Goal: Information Seeking & Learning: Learn about a topic

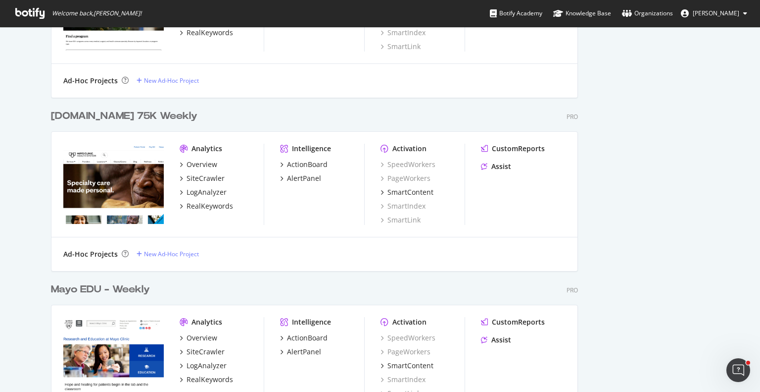
scroll to position [560, 0]
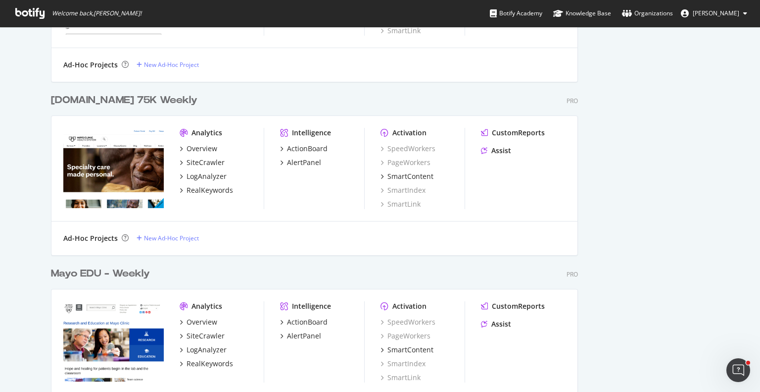
click at [177, 100] on div "[DOMAIN_NAME] 75K Weekly" at bounding box center [124, 100] width 147 height 14
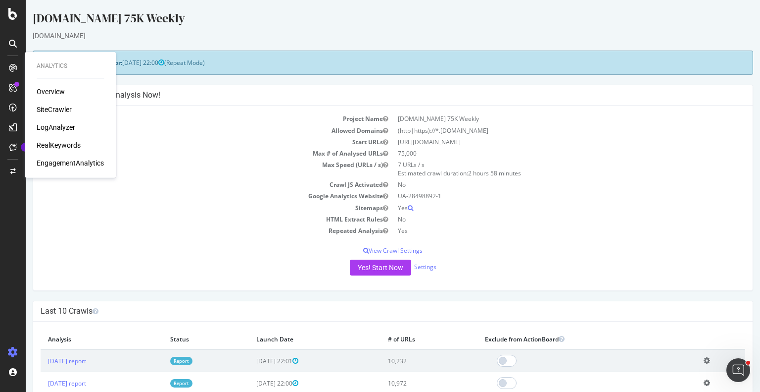
click at [51, 146] on div "RealKeywords" at bounding box center [59, 145] width 44 height 10
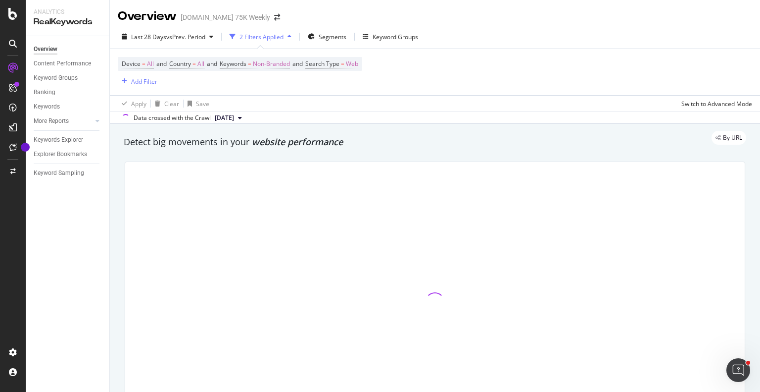
scroll to position [14, 0]
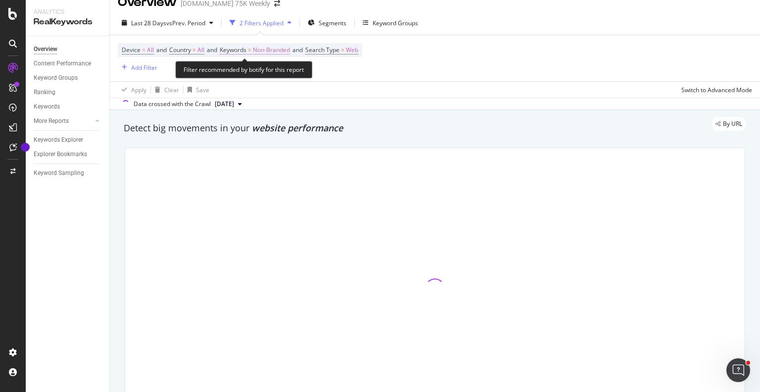
click at [277, 51] on span "Non-Branded" at bounding box center [271, 50] width 37 height 14
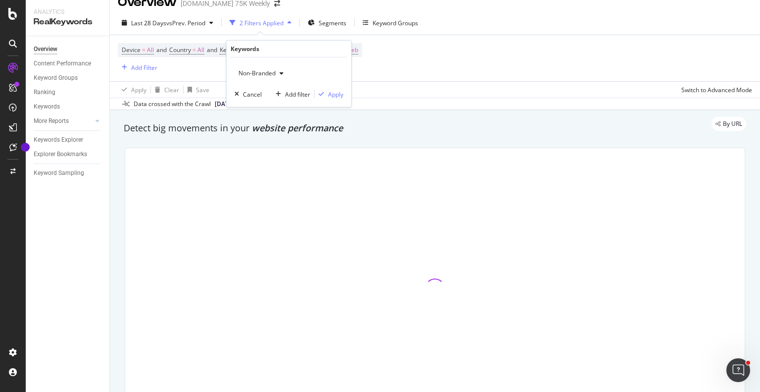
click at [280, 71] on icon "button" at bounding box center [282, 73] width 4 height 6
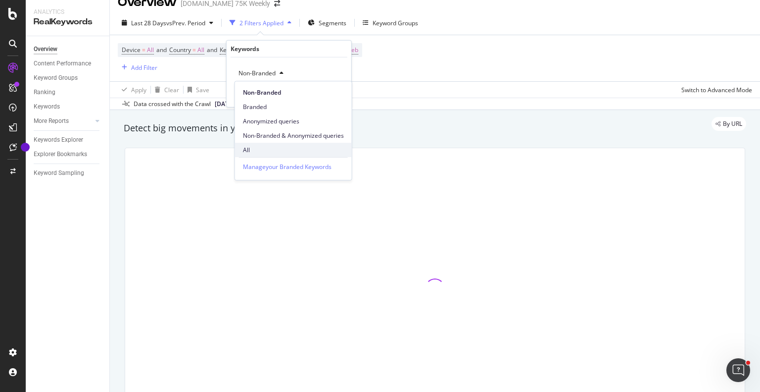
click at [251, 152] on span "All" at bounding box center [293, 150] width 101 height 9
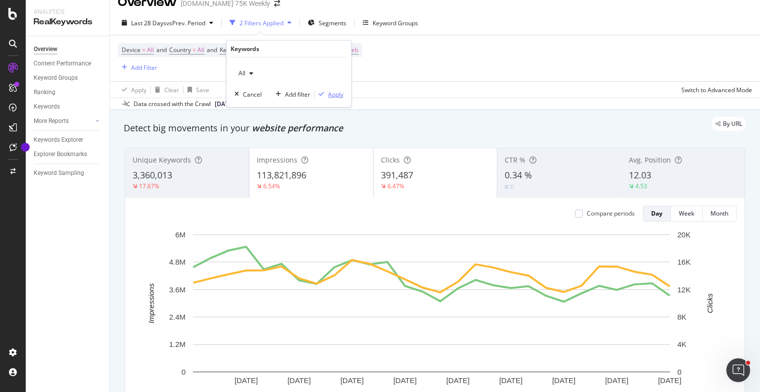
click at [334, 93] on div "Apply" at bounding box center [335, 94] width 15 height 8
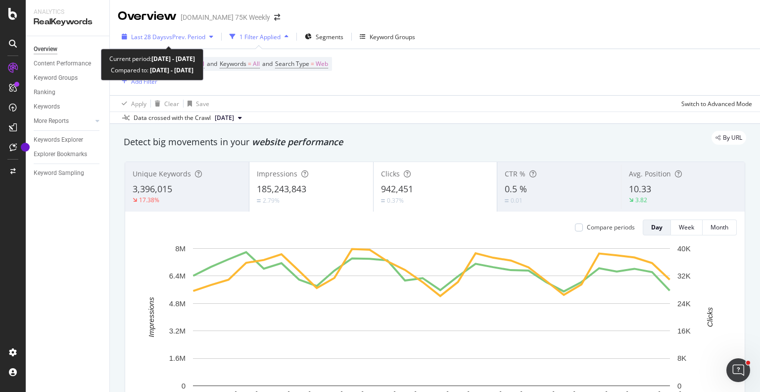
click at [205, 36] on span "vs Prev. Period" at bounding box center [185, 37] width 39 height 8
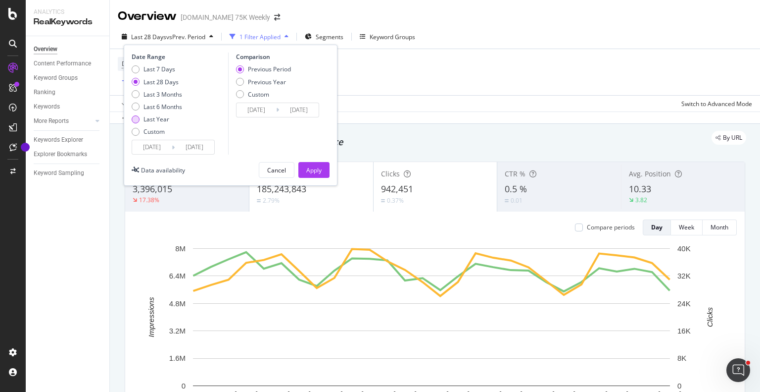
click at [135, 118] on div "Last Year" at bounding box center [136, 119] width 8 height 8
type input "[DATE]"
click at [313, 166] on div "Apply" at bounding box center [313, 170] width 15 height 8
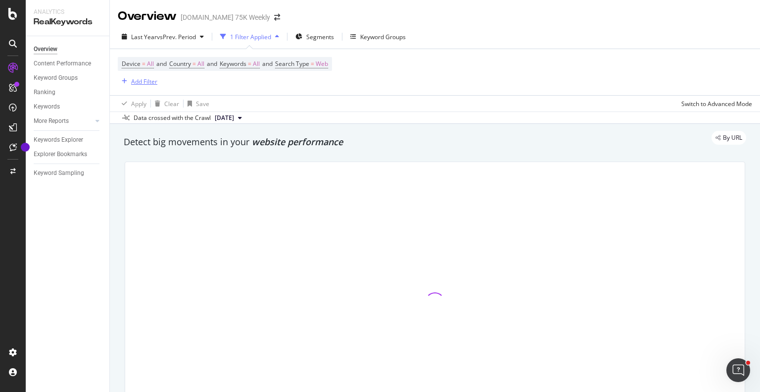
click at [145, 82] on div "Add Filter" at bounding box center [144, 81] width 26 height 8
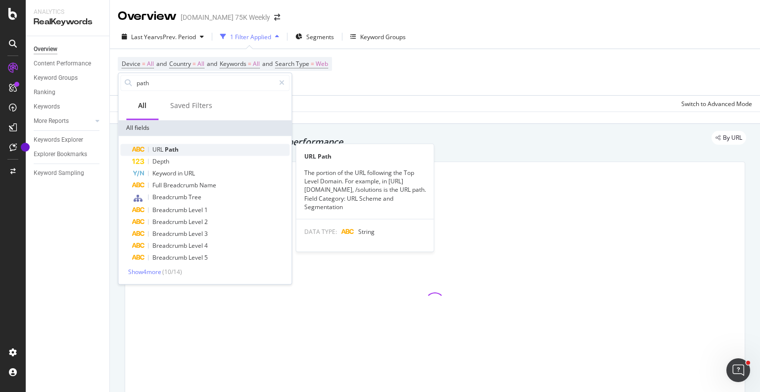
type input "path"
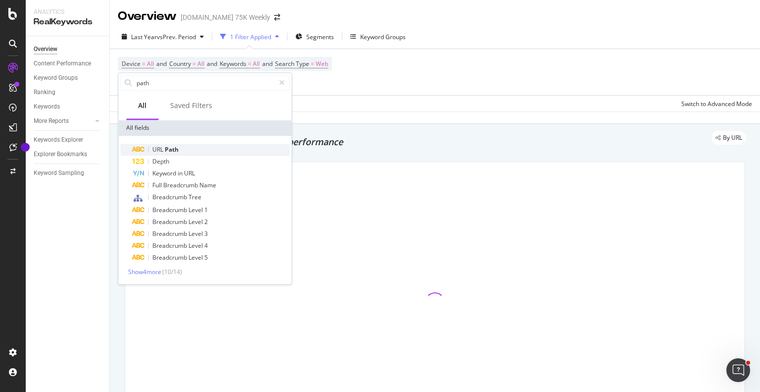
click at [166, 152] on span "Path" at bounding box center [172, 149] width 14 height 8
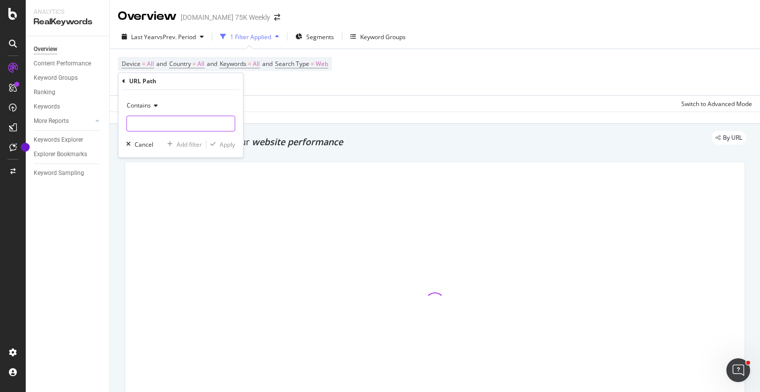
click at [176, 121] on input "text" at bounding box center [181, 124] width 108 height 16
type input "/patient-stories"
click at [222, 146] on div "Apply" at bounding box center [227, 144] width 15 height 8
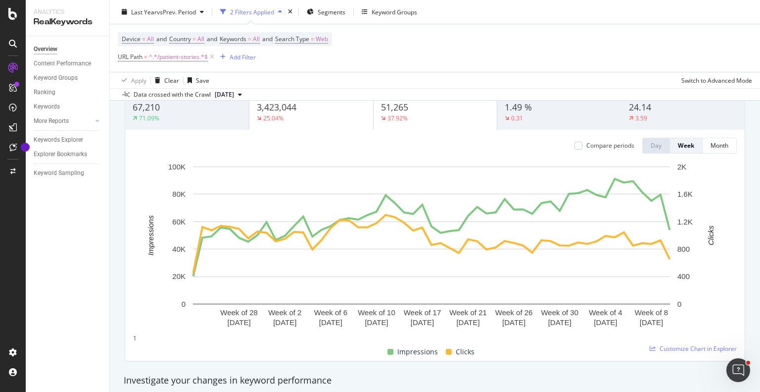
scroll to position [83, 0]
